Goal: Task Accomplishment & Management: Manage account settings

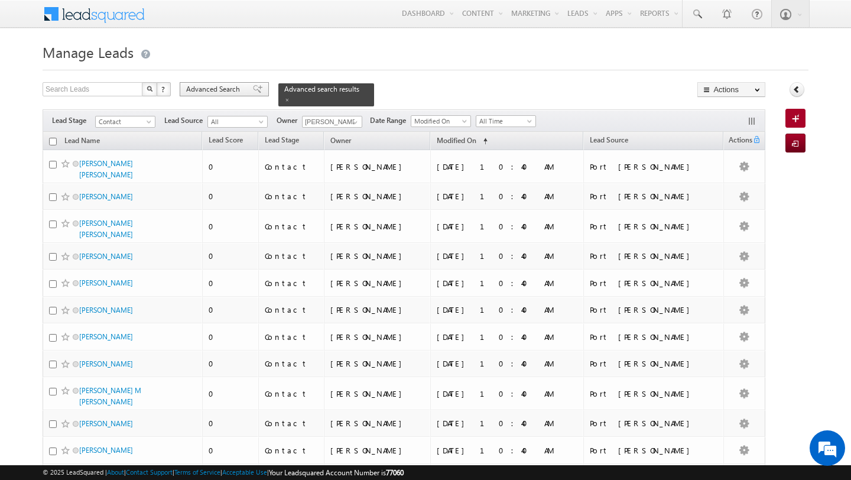
click at [234, 95] on span "Advanced Search" at bounding box center [214, 89] width 57 height 11
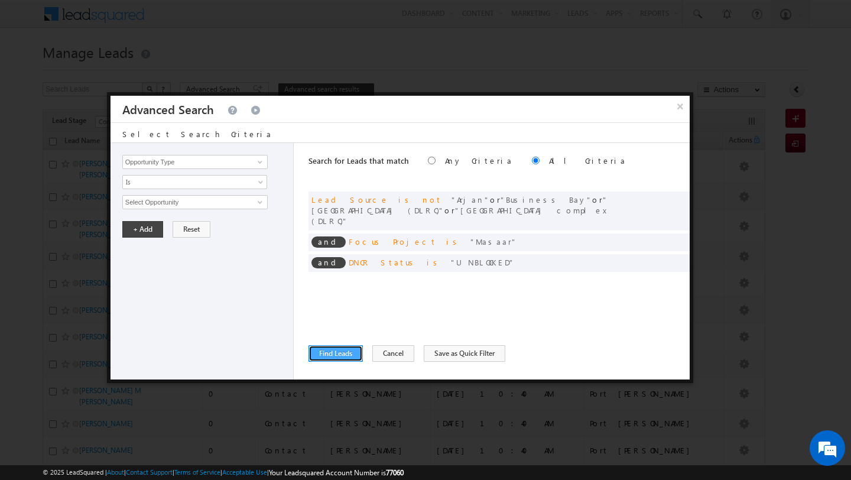
click at [332, 348] on button "Find Leads" at bounding box center [335, 353] width 54 height 17
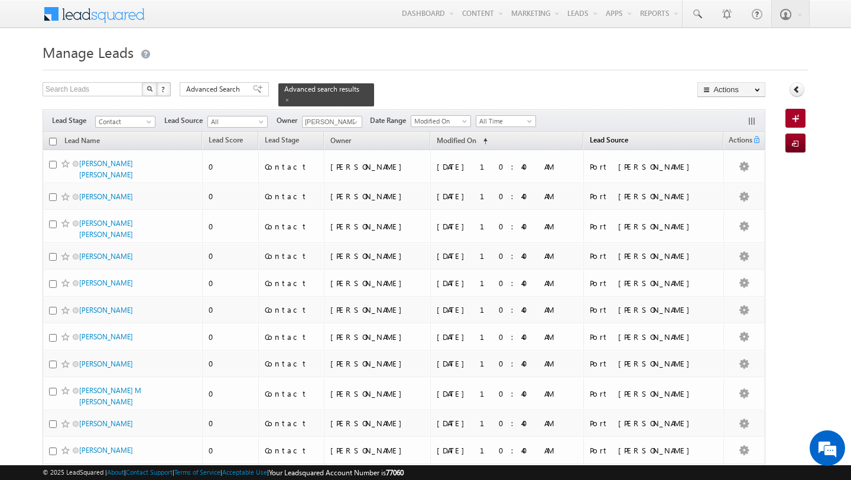
click at [628, 142] on span "Lead Source" at bounding box center [609, 139] width 38 height 9
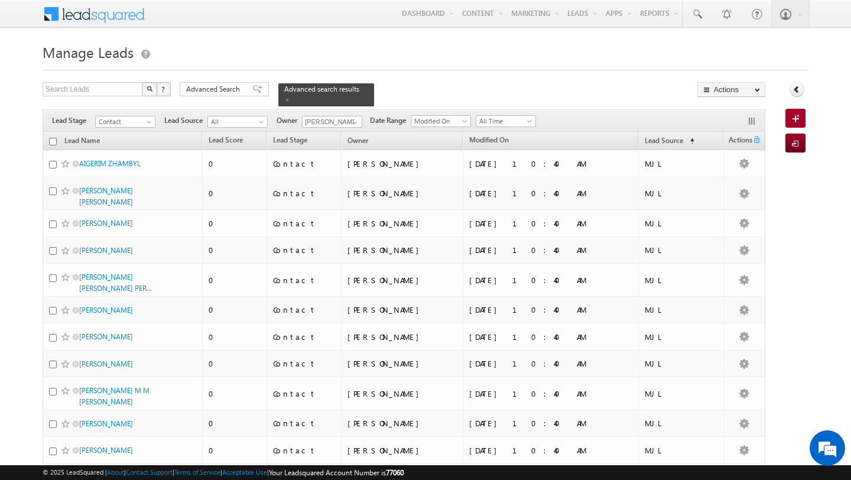
click at [53, 142] on input "checkbox" at bounding box center [53, 142] width 8 height 8
checkbox input "true"
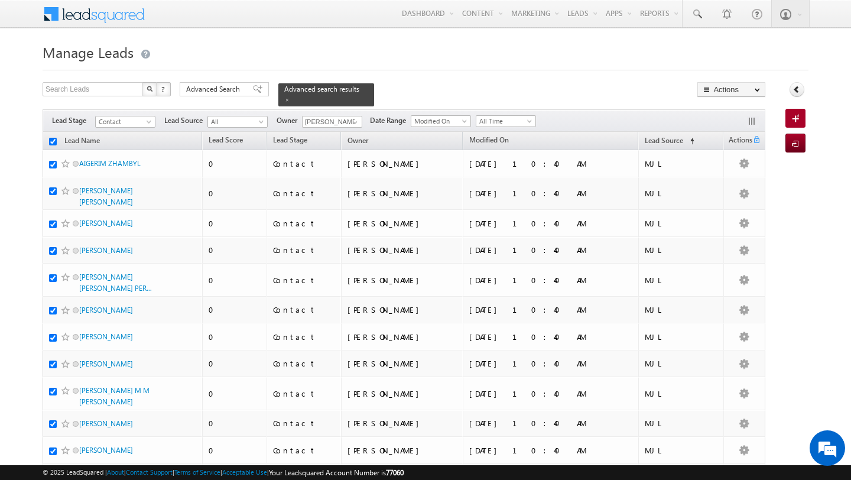
checkbox input "true"
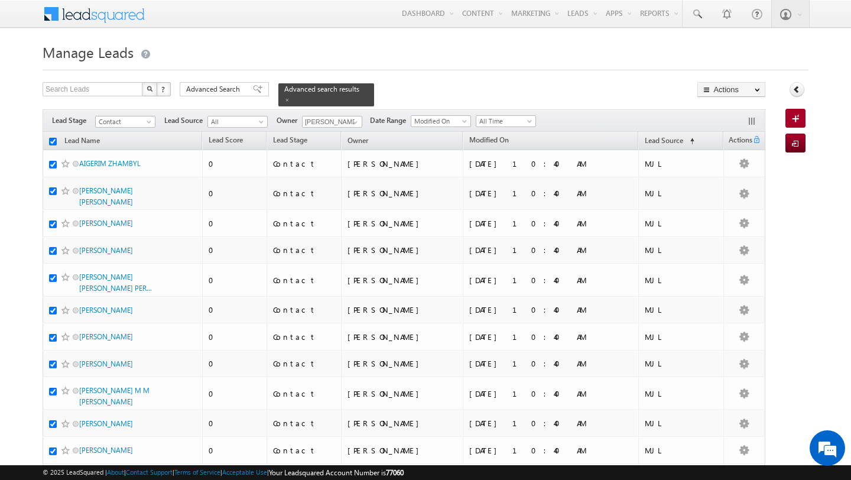
checkbox input "true"
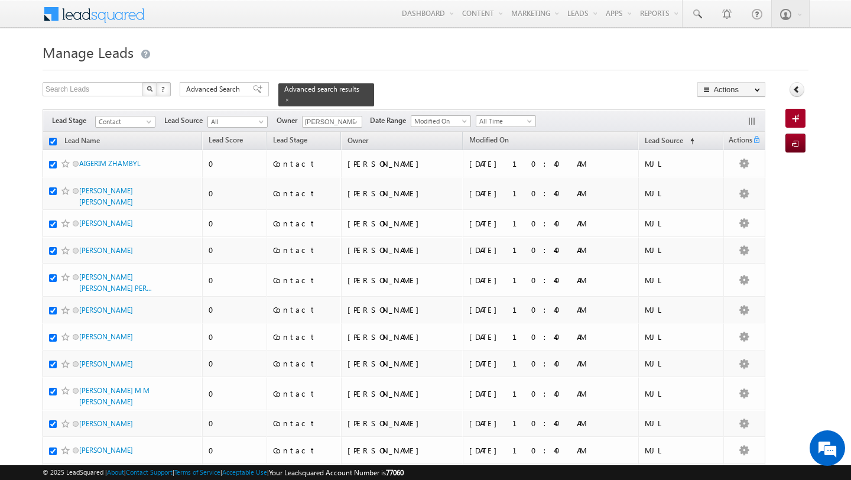
checkbox input "true"
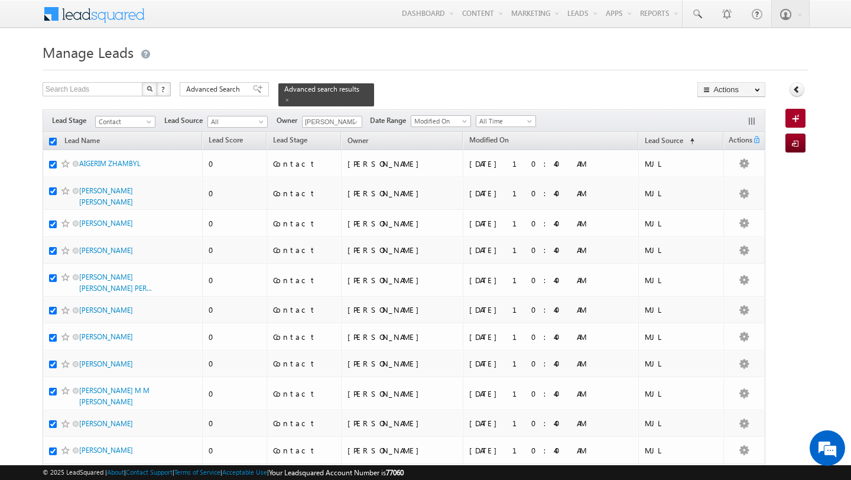
checkbox input "true"
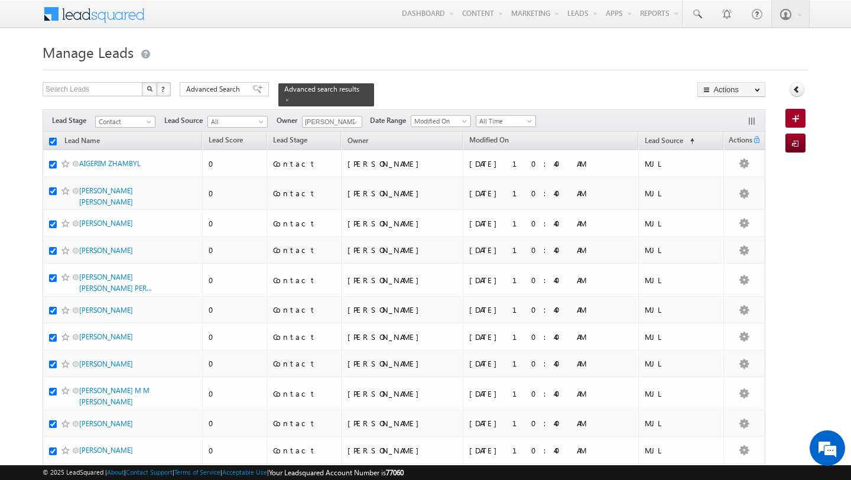
checkbox input "true"
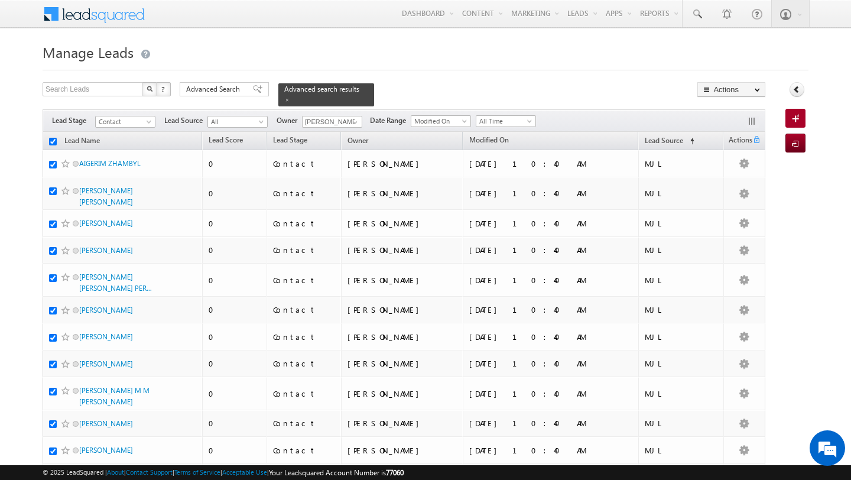
checkbox input "true"
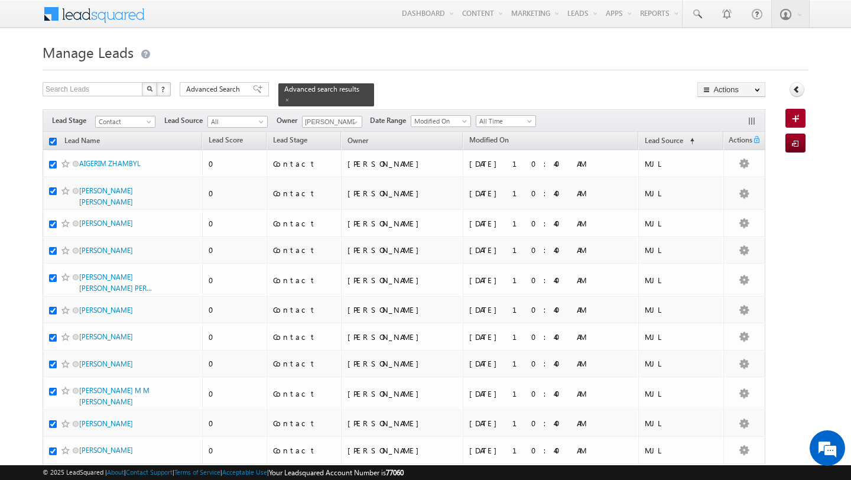
checkbox input "true"
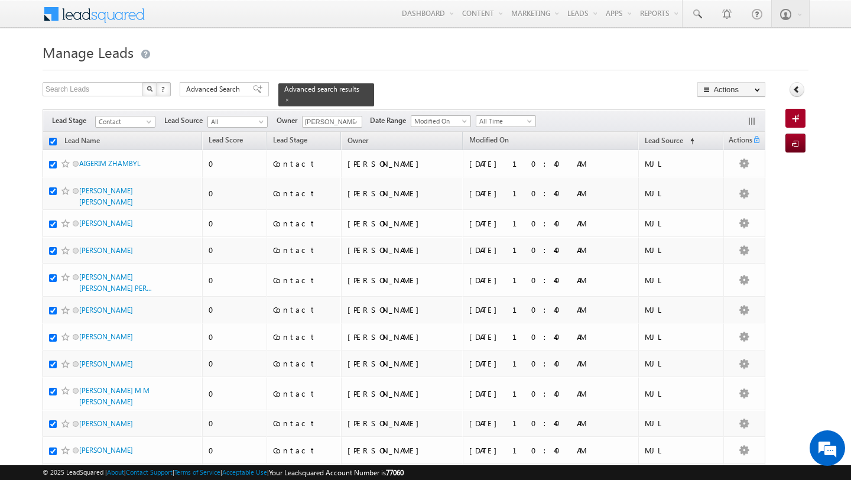
checkbox input "true"
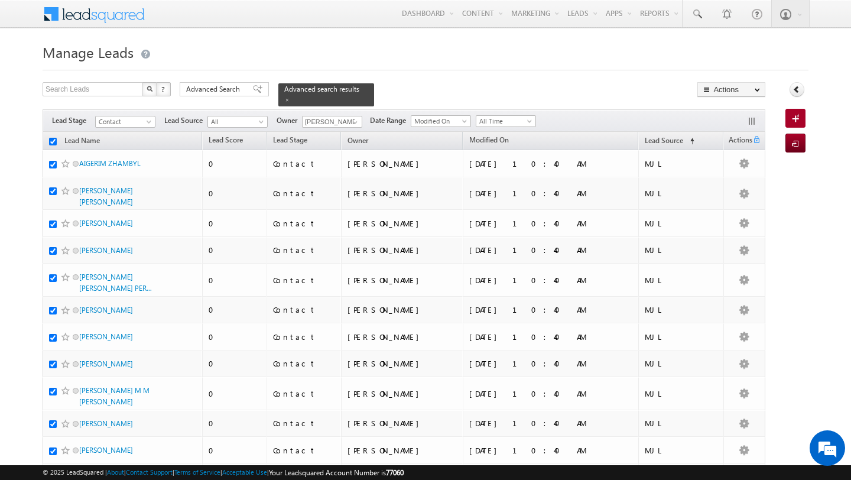
checkbox input "true"
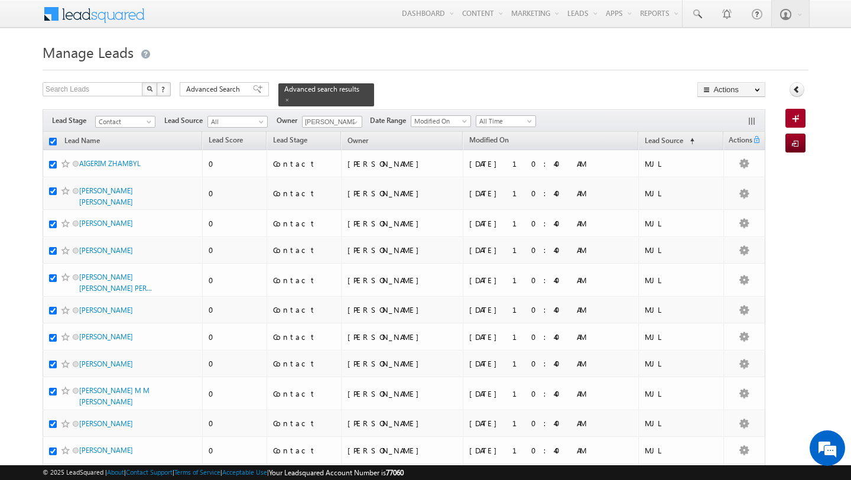
checkbox input "true"
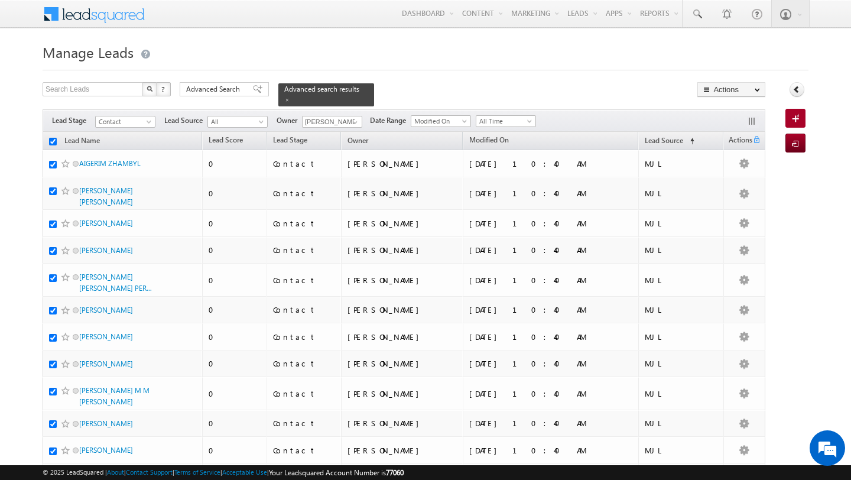
checkbox input "true"
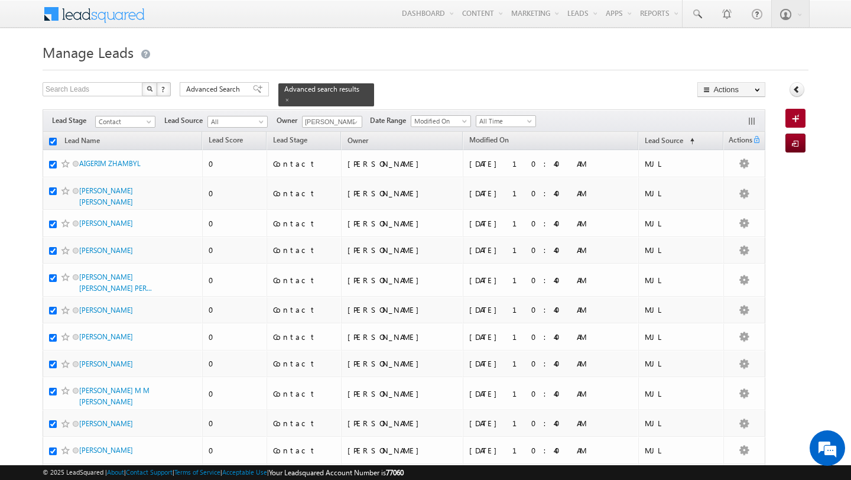
checkbox input "true"
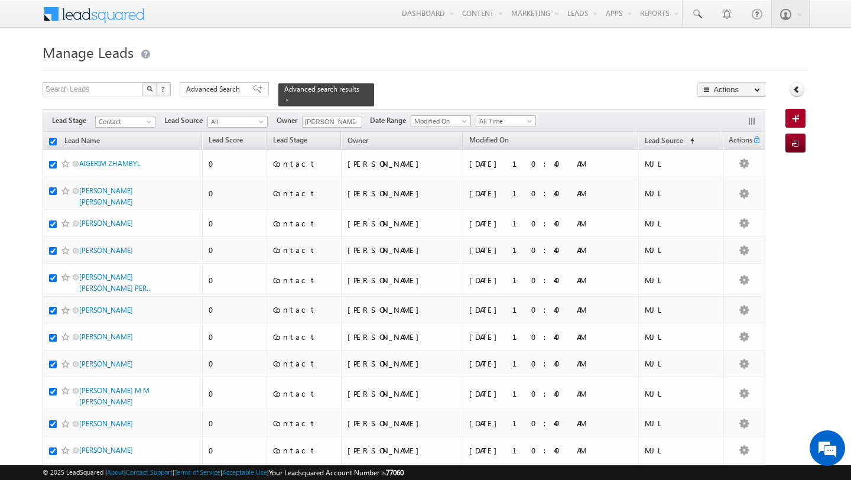
checkbox input "true"
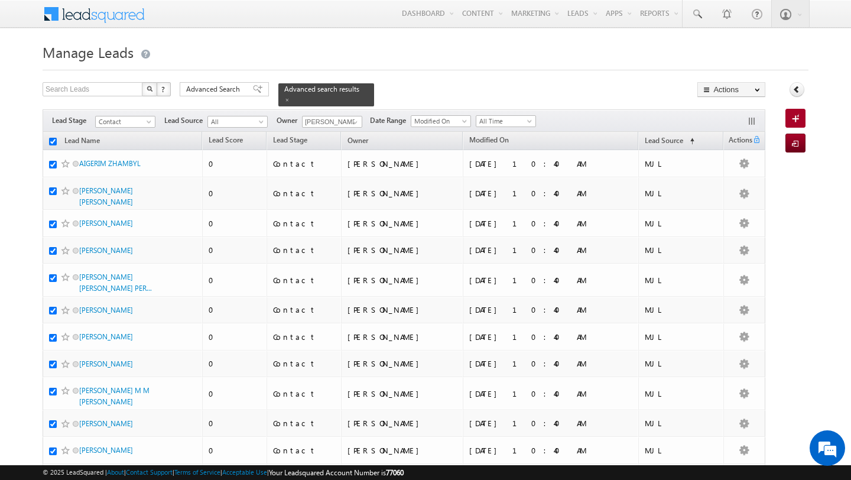
checkbox input "true"
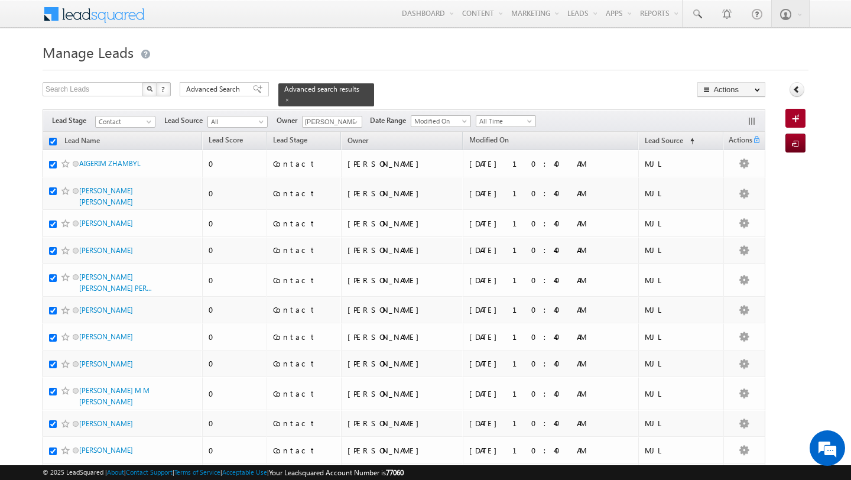
checkbox input "true"
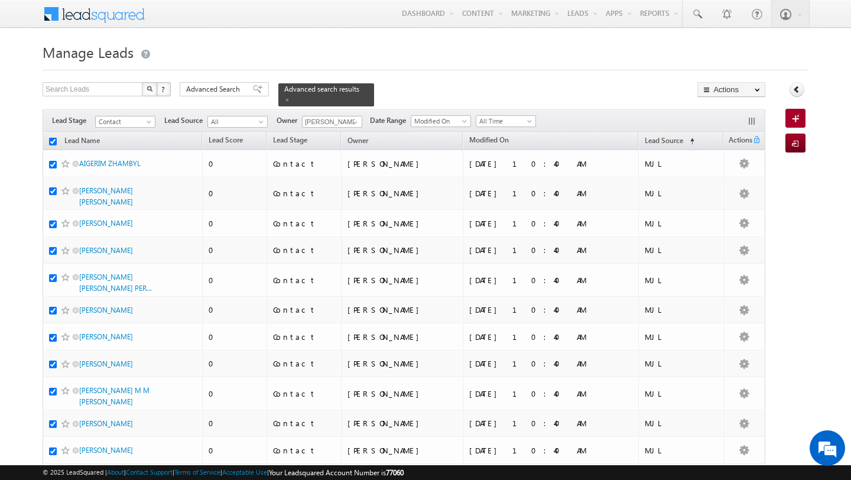
checkbox input "true"
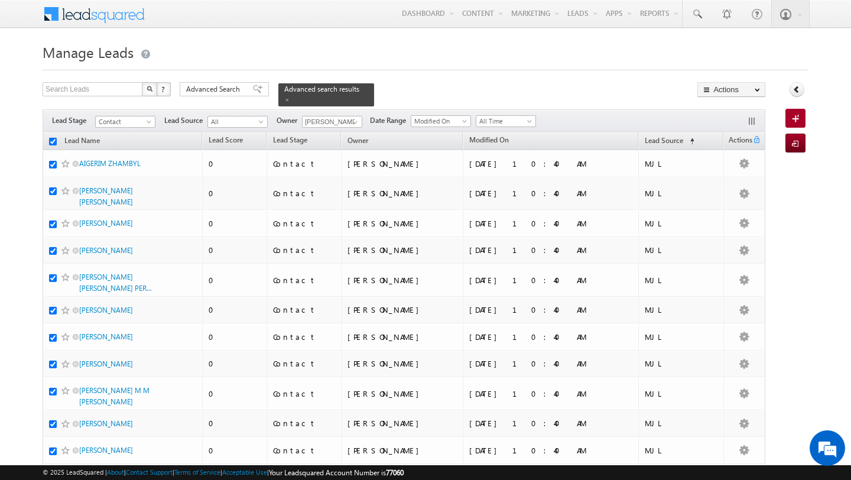
checkbox input "true"
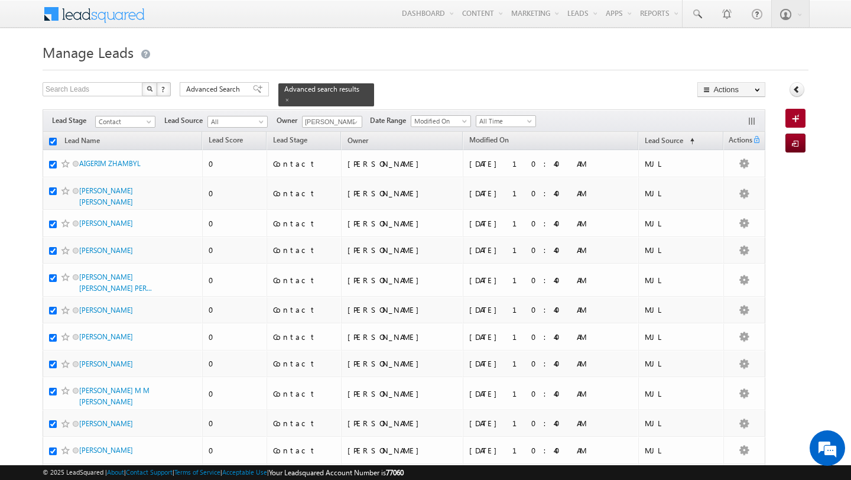
checkbox input "true"
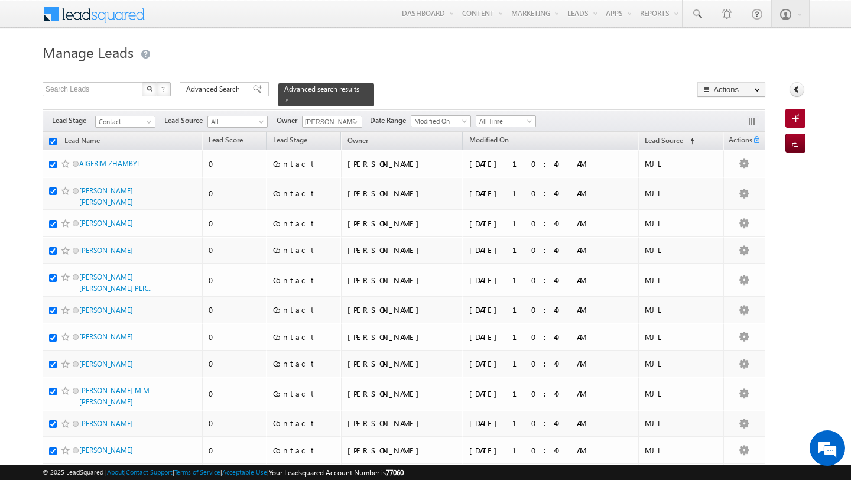
checkbox input "true"
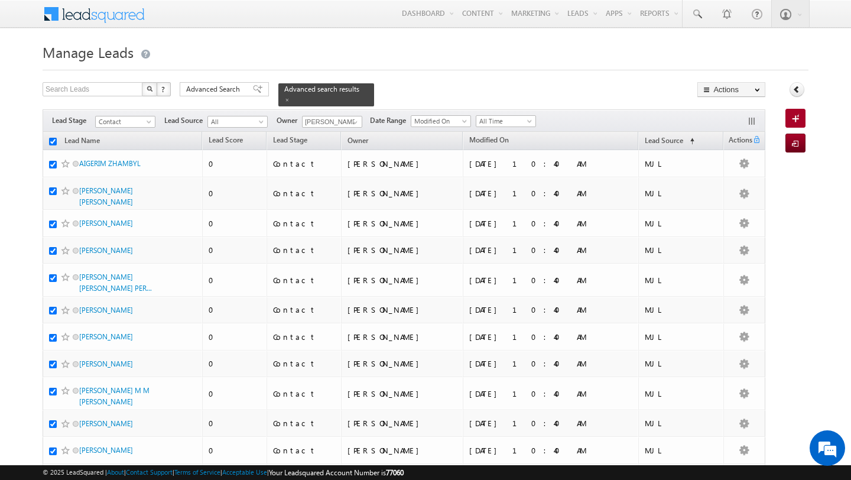
checkbox input "true"
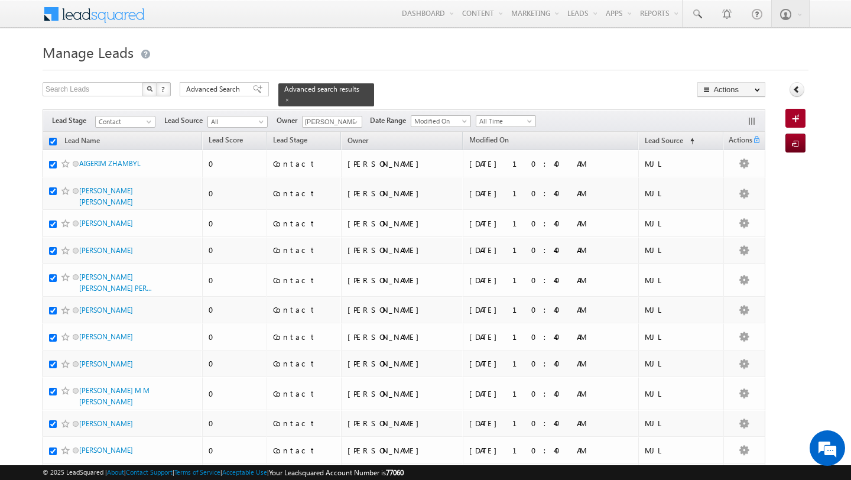
checkbox input "true"
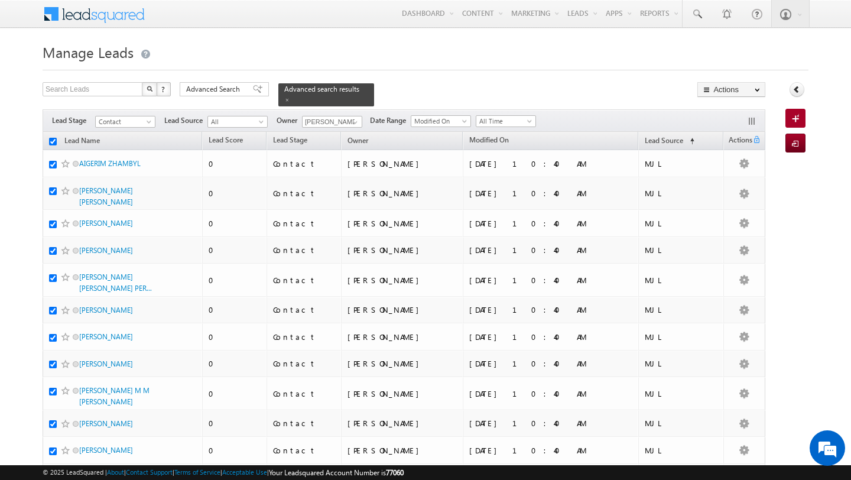
checkbox input "true"
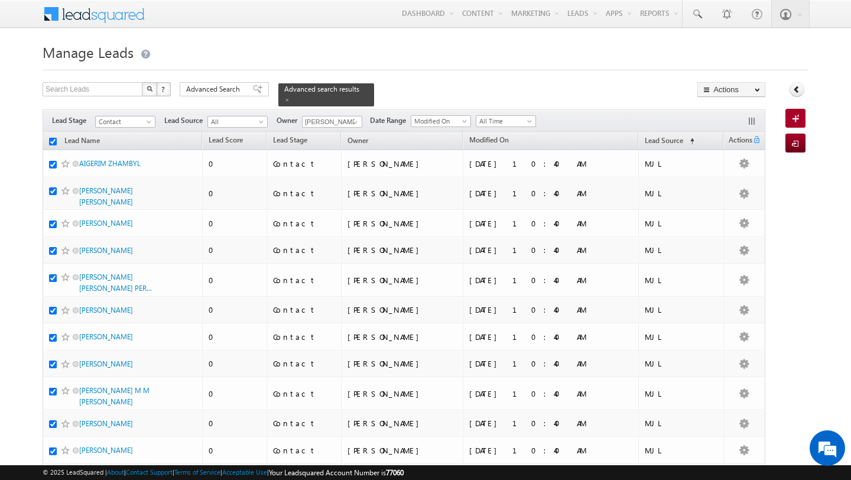
checkbox input "true"
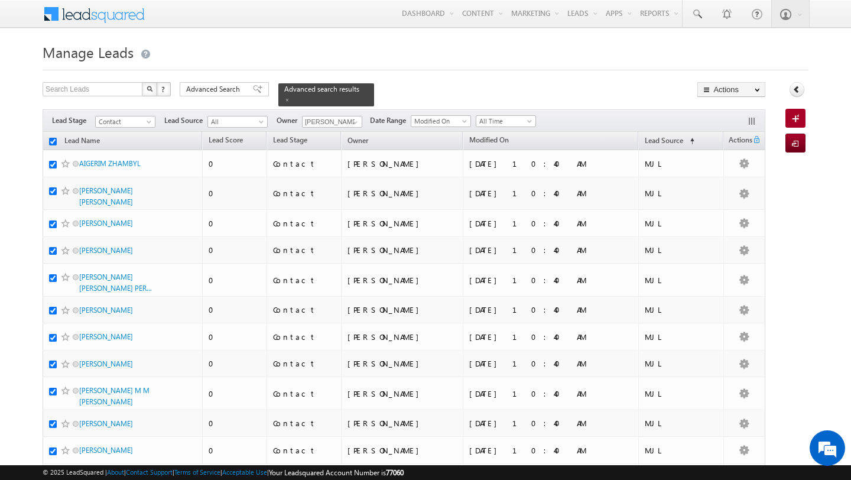
checkbox input "true"
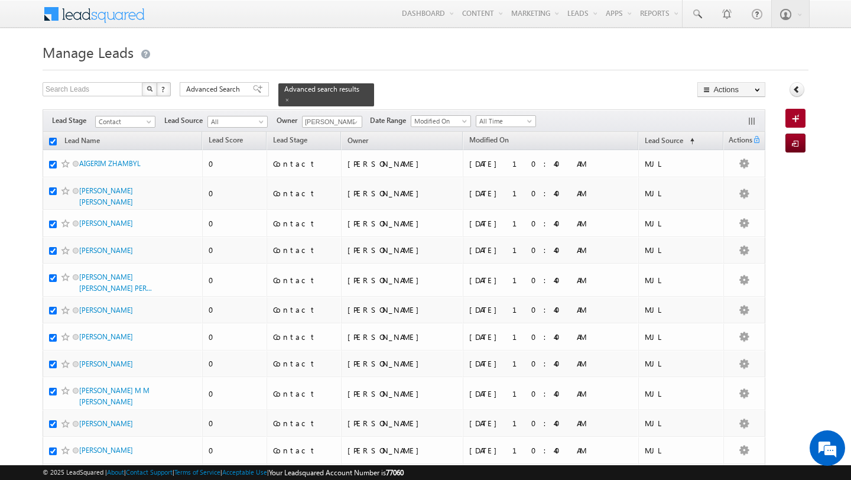
checkbox input "true"
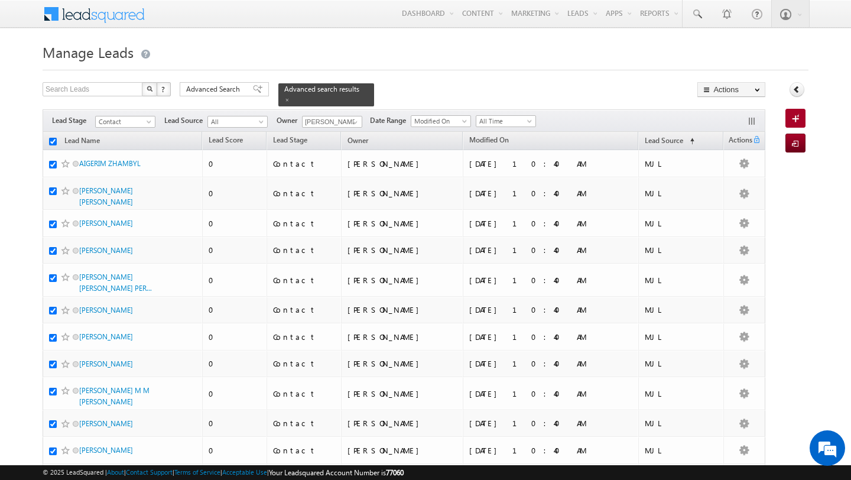
checkbox input "true"
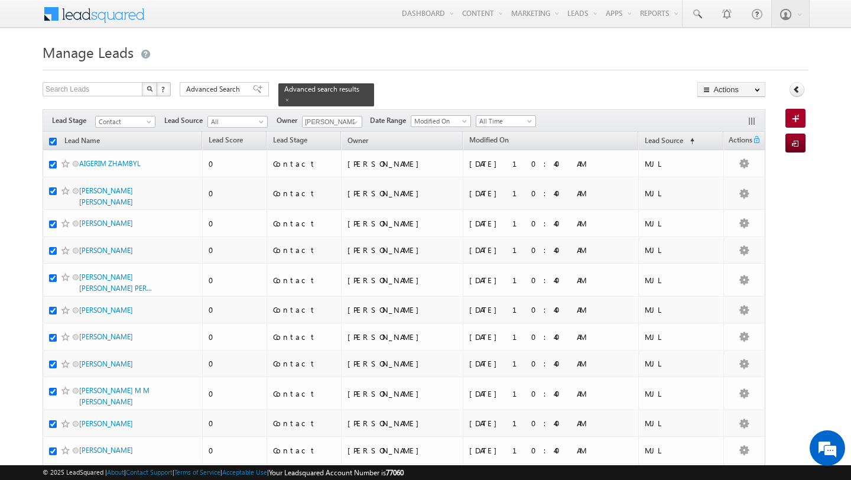
checkbox input "true"
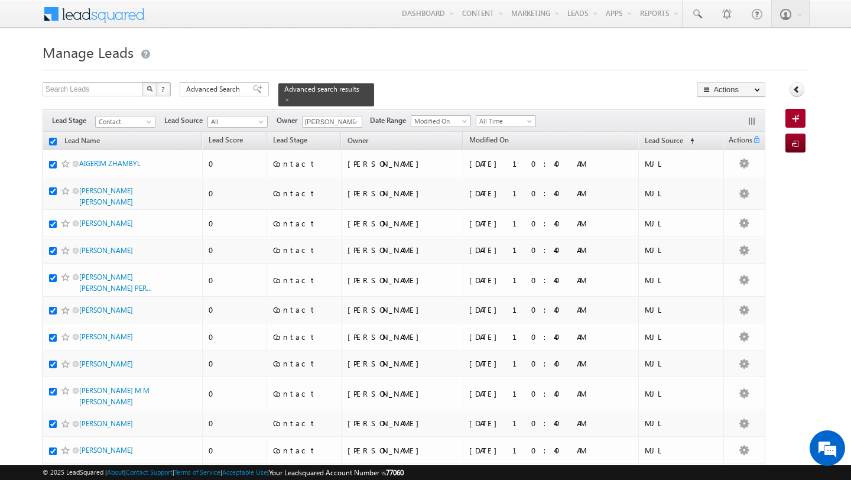
checkbox input "true"
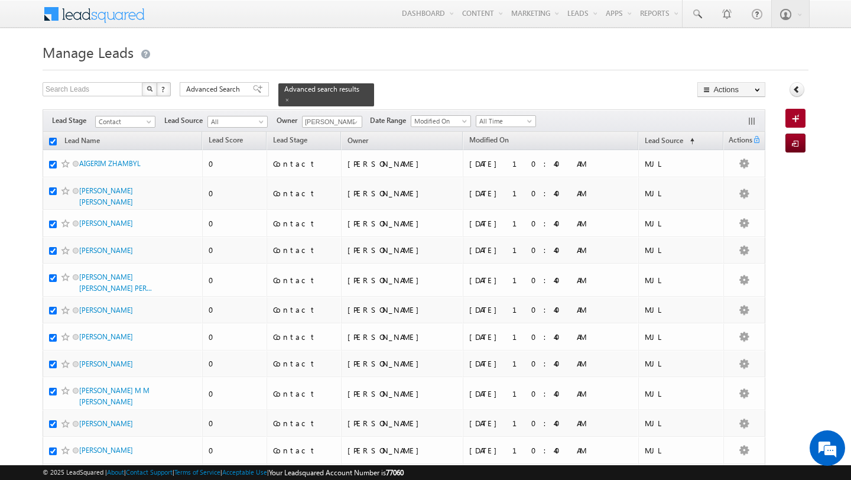
checkbox input "true"
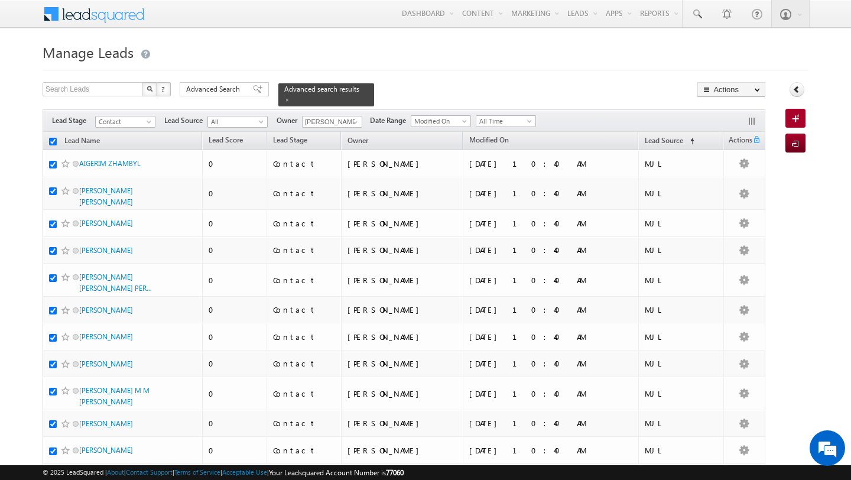
checkbox input "true"
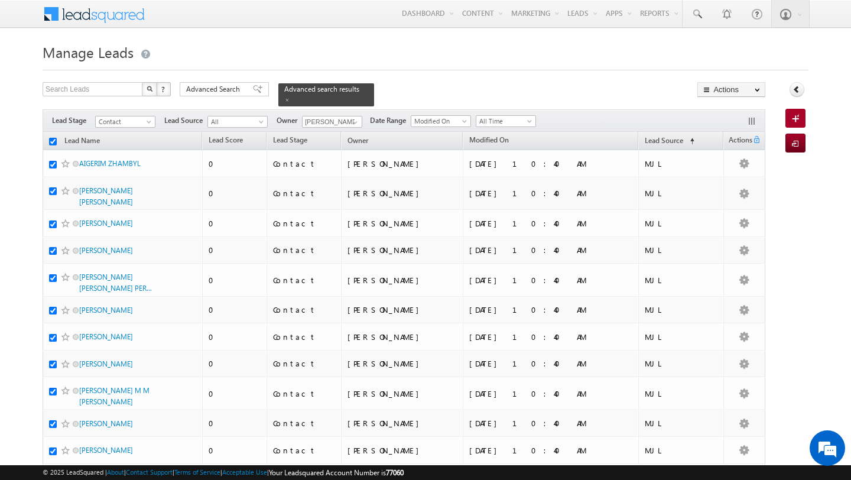
checkbox input "true"
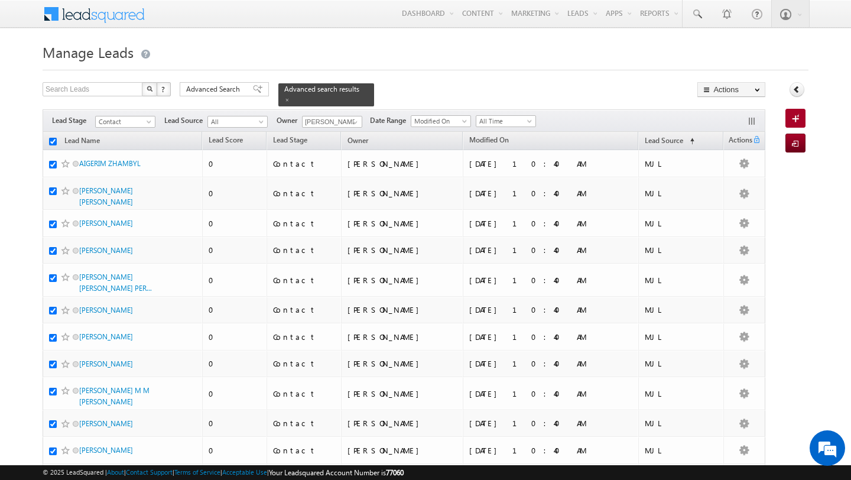
checkbox input "true"
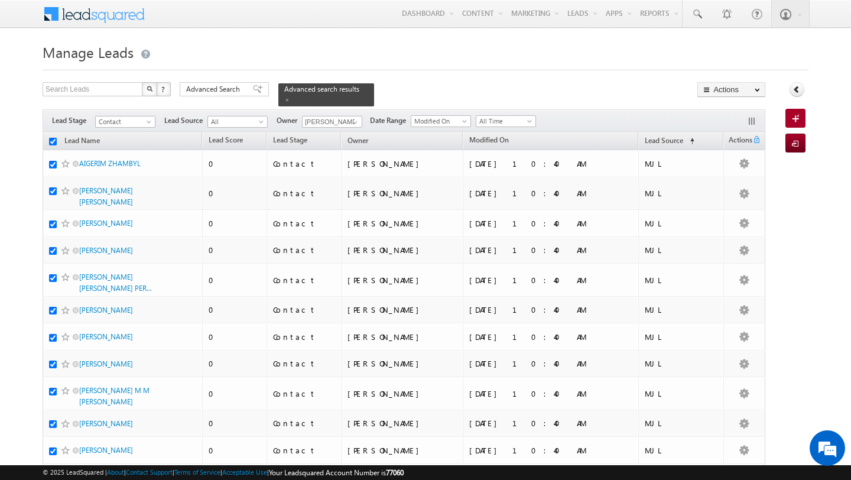
checkbox input "true"
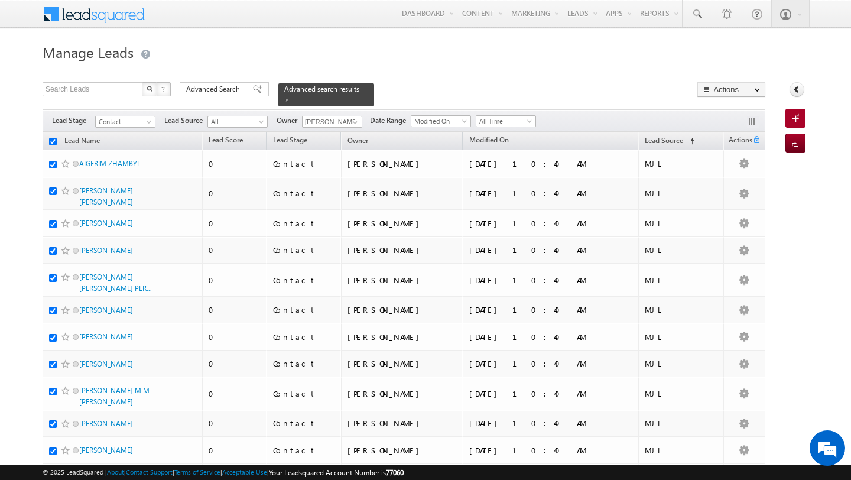
checkbox input "true"
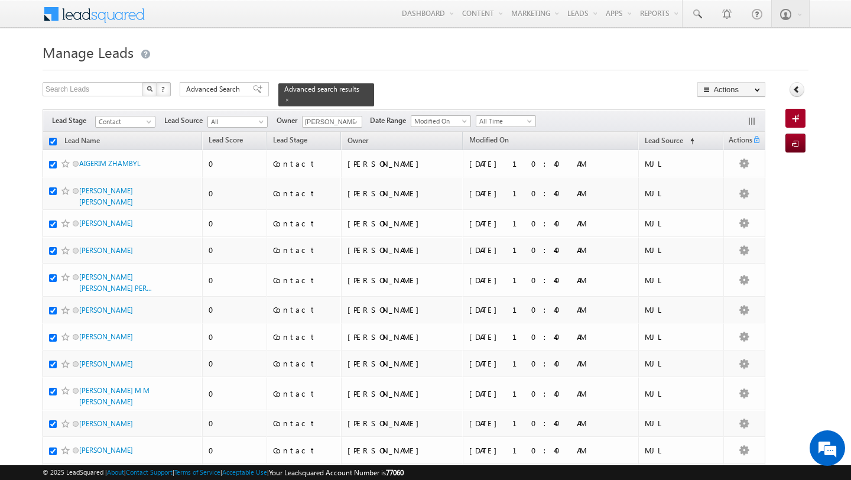
checkbox input "true"
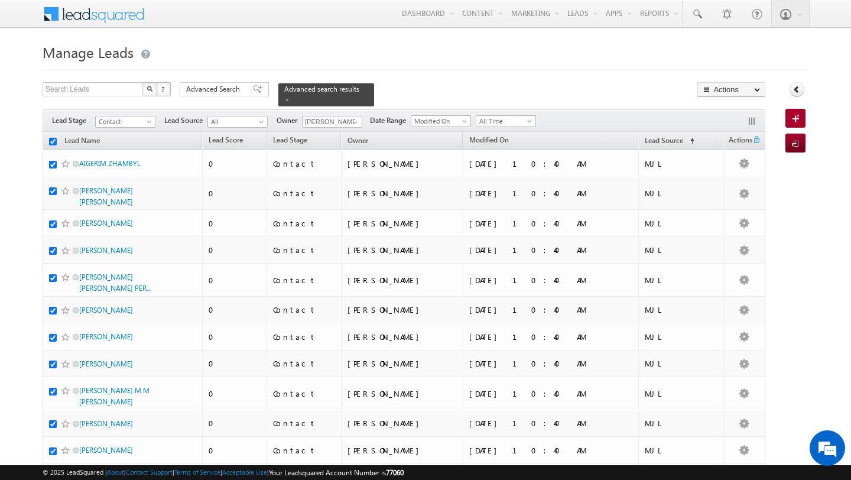
checkbox input "true"
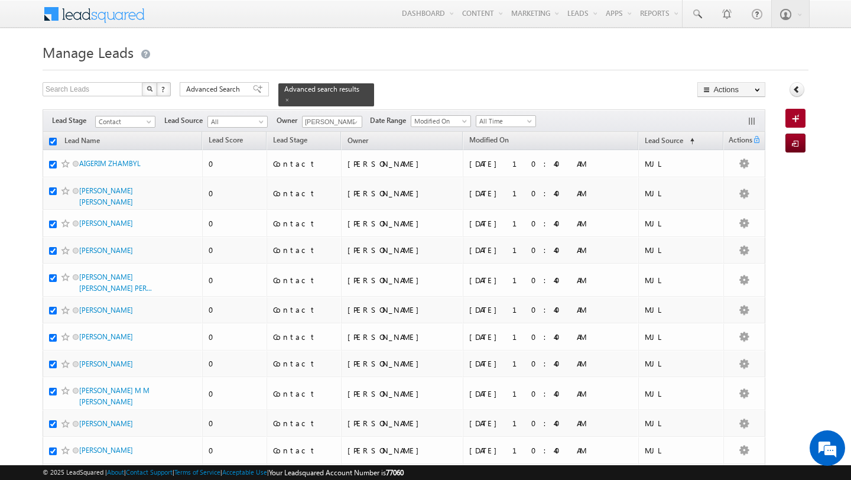
checkbox input "true"
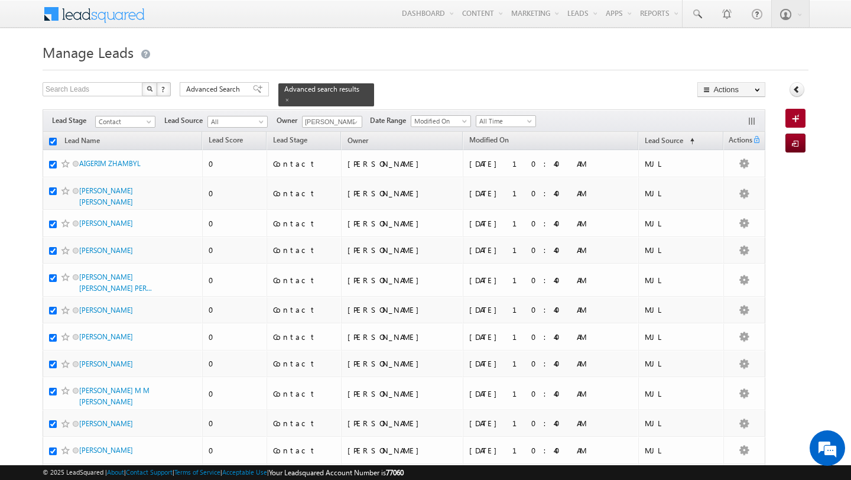
checkbox input "true"
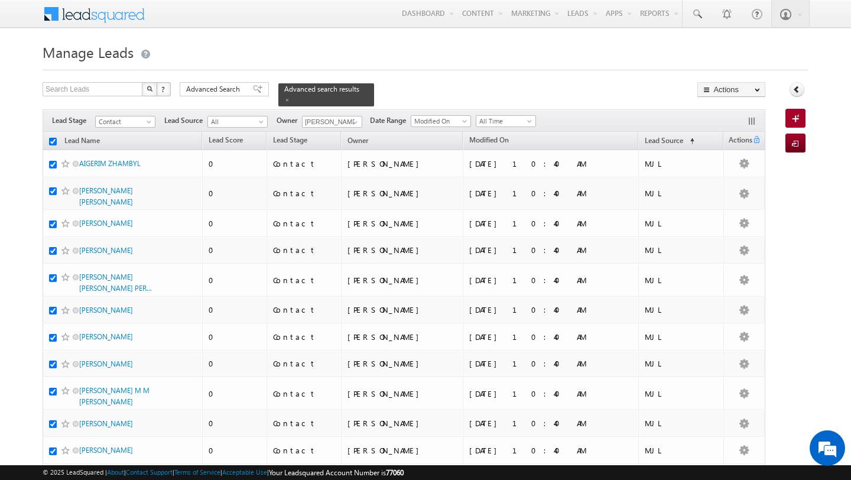
checkbox input "true"
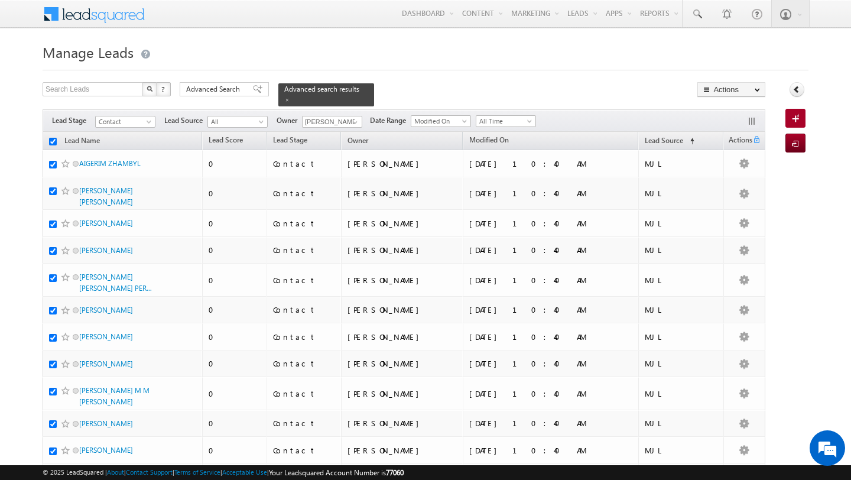
checkbox input "true"
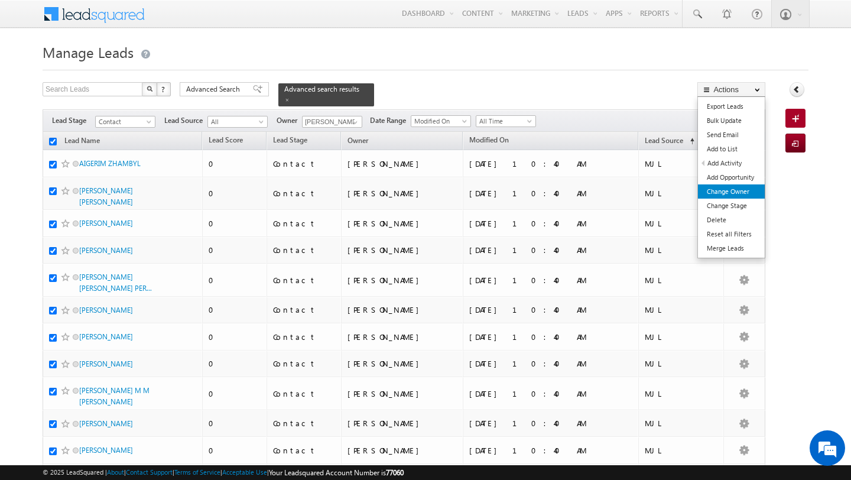
click at [732, 191] on link "Change Owner" at bounding box center [731, 191] width 67 height 14
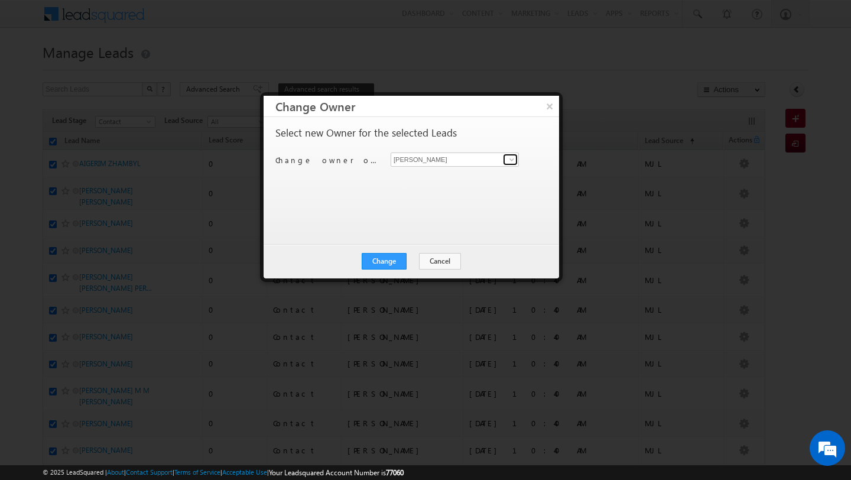
click at [514, 159] on span at bounding box center [511, 159] width 9 height 9
click at [449, 181] on span "[PERSON_NAME][EMAIL_ADDRESS][PERSON_NAME][DOMAIN_NAME]" at bounding box center [448, 182] width 106 height 9
click at [382, 266] on button "Change" at bounding box center [384, 261] width 45 height 17
